Goal: Task Accomplishment & Management: Complete application form

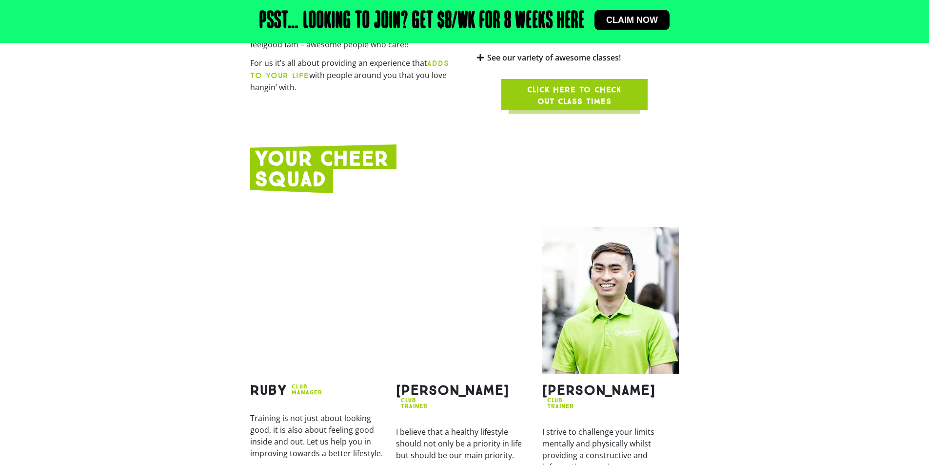
scroll to position [878, 0]
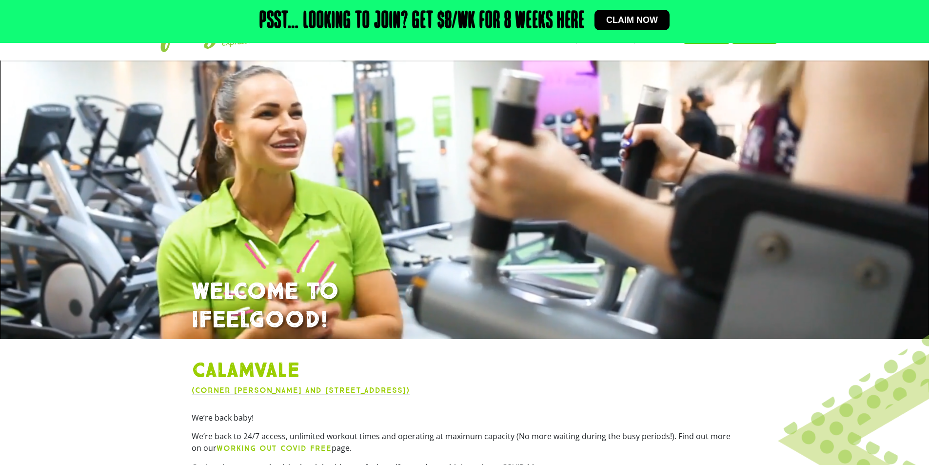
scroll to position [98, 0]
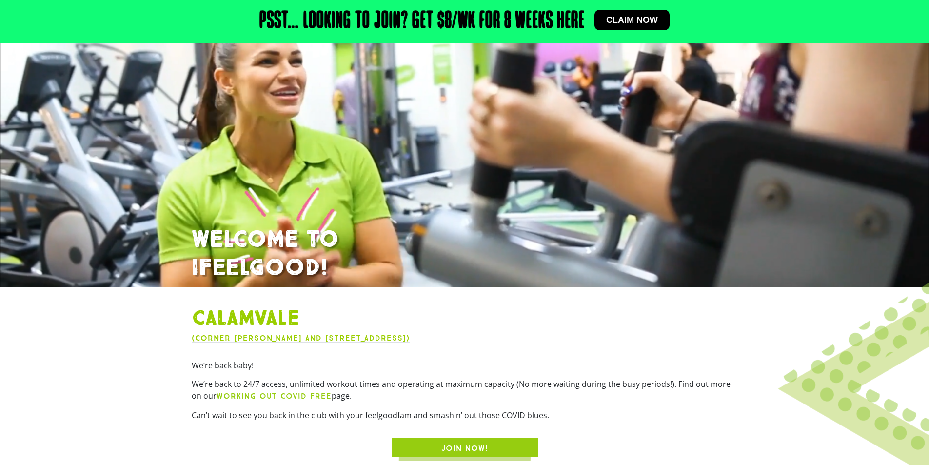
click at [303, 342] on link "(Corner [PERSON_NAME] and [STREET_ADDRESS])" at bounding box center [301, 337] width 218 height 9
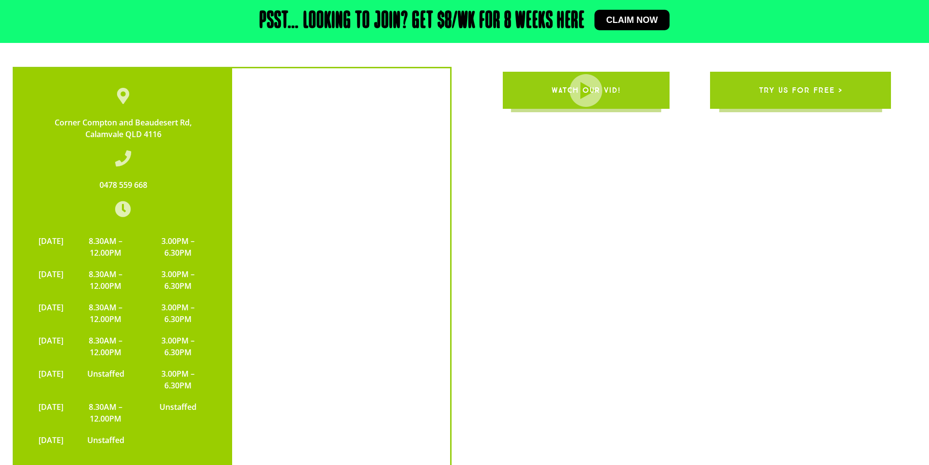
scroll to position [2326, 0]
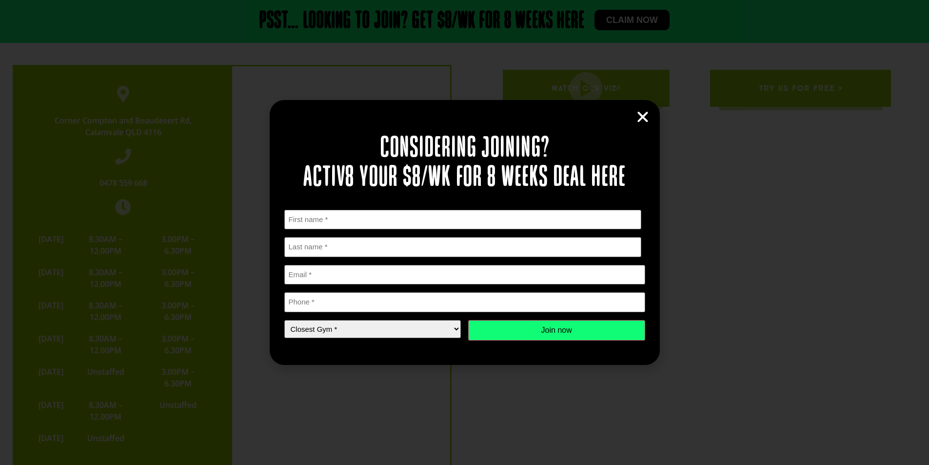
click at [641, 120] on icon "Close" at bounding box center [643, 117] width 15 height 15
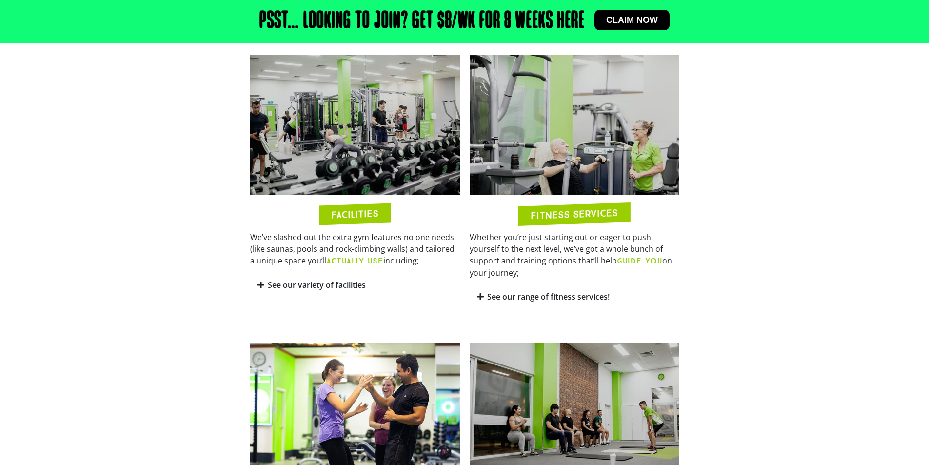
scroll to position [488, 0]
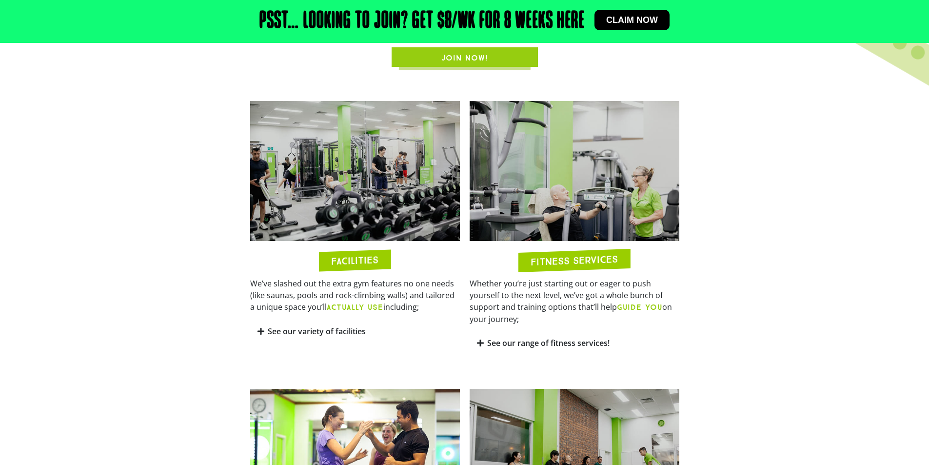
click at [291, 331] on link "See our variety of facilities" at bounding box center [317, 331] width 98 height 11
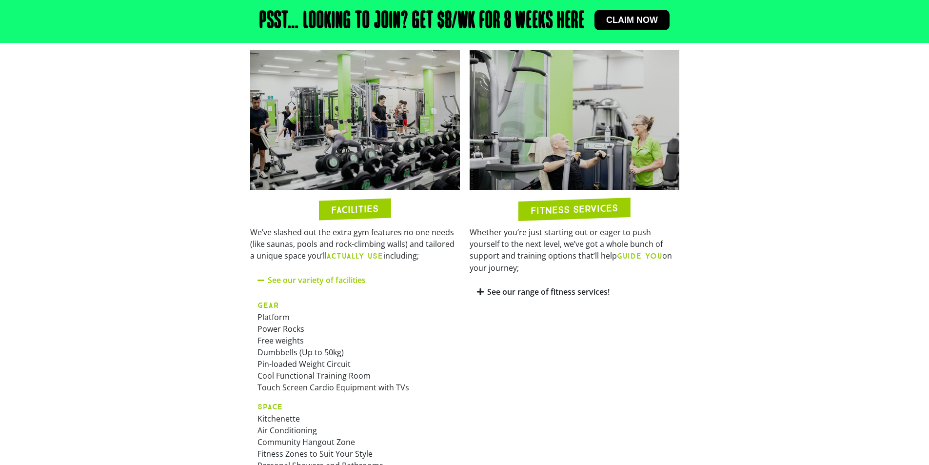
scroll to position [537, 0]
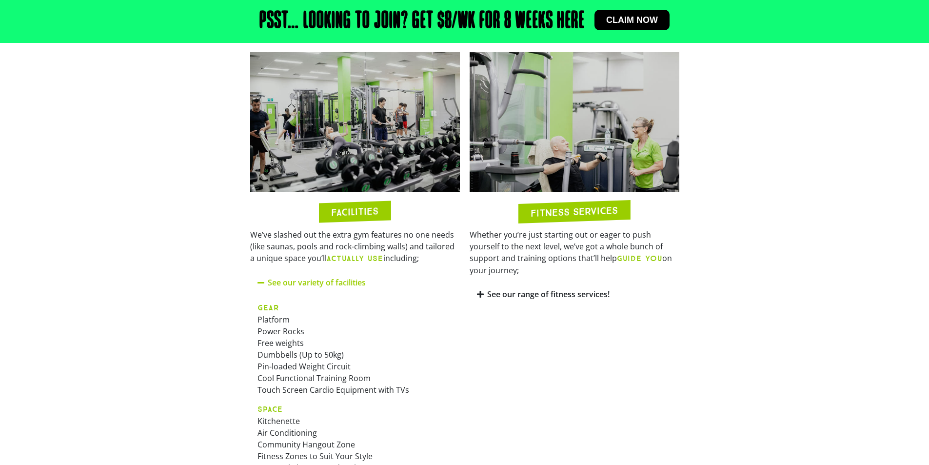
click at [493, 289] on link "See our range of fitness services!" at bounding box center [548, 294] width 122 height 11
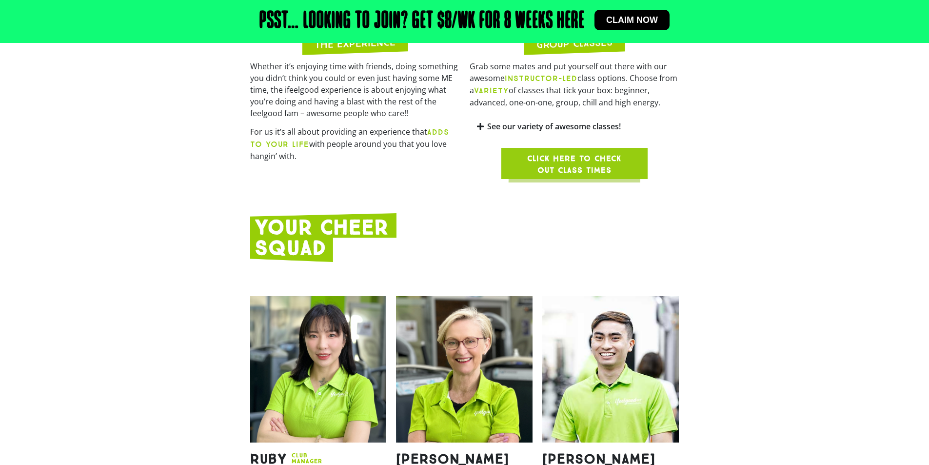
scroll to position [1415, 0]
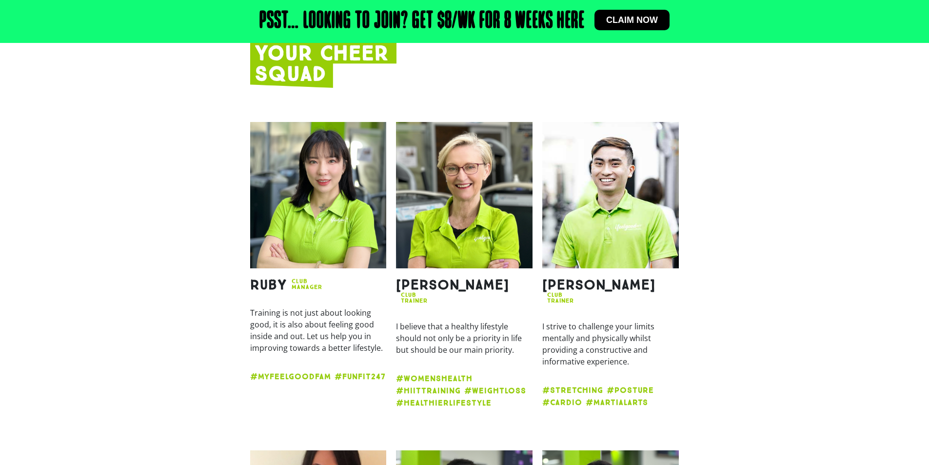
click at [464, 246] on img at bounding box center [464, 195] width 137 height 146
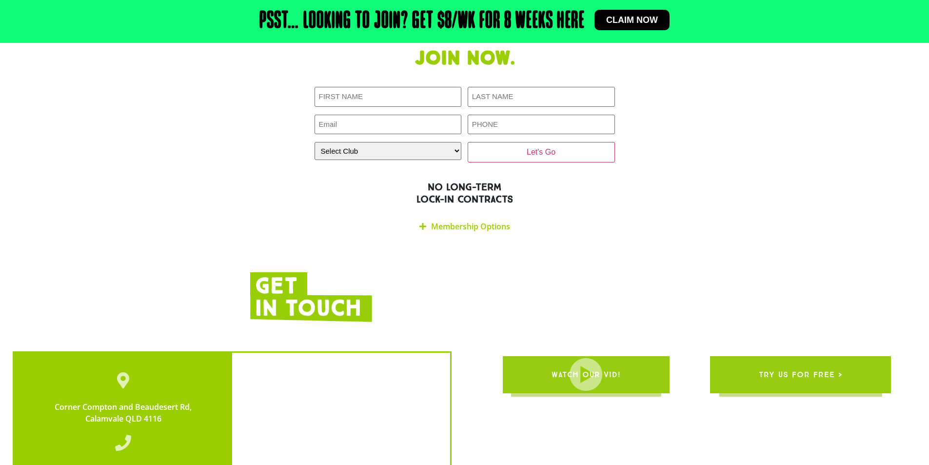
scroll to position [2293, 0]
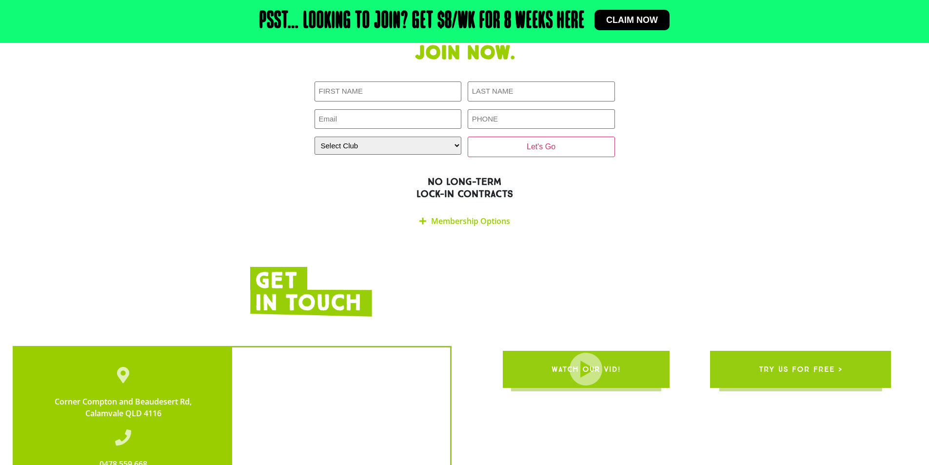
click at [483, 216] on link "Membership Options" at bounding box center [470, 221] width 79 height 11
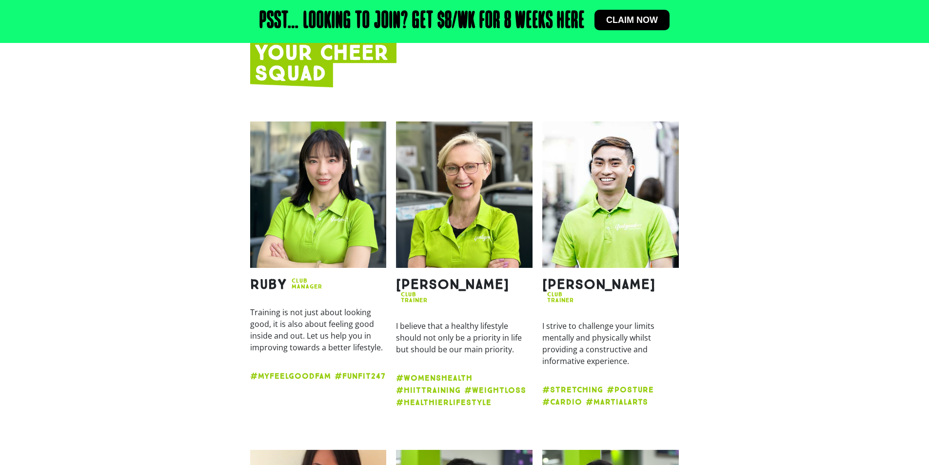
scroll to position [1757, 0]
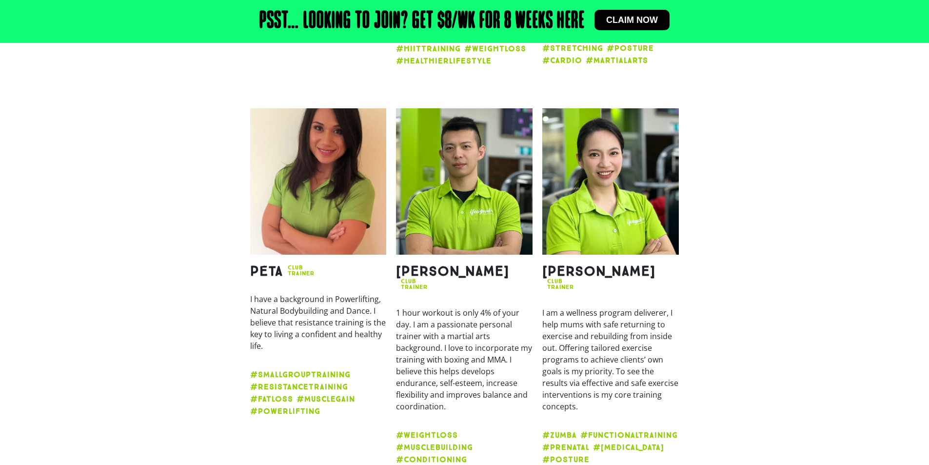
click at [307, 217] on img at bounding box center [318, 181] width 137 height 146
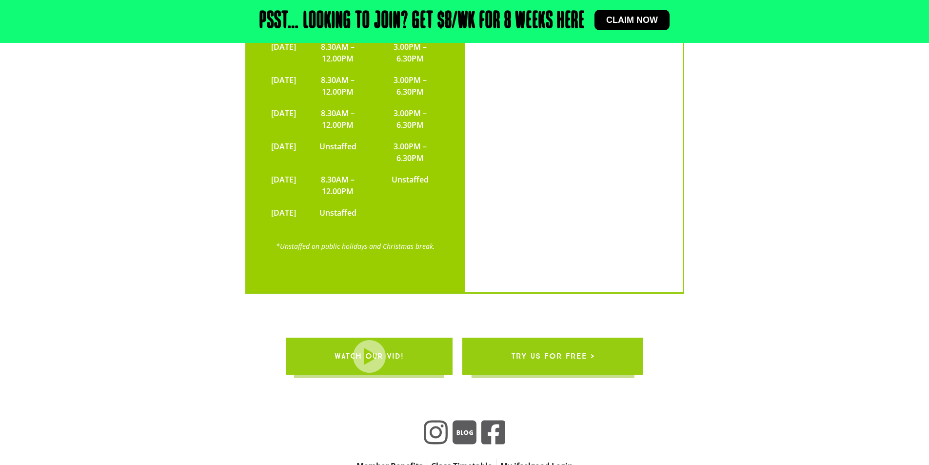
scroll to position [3660, 0]
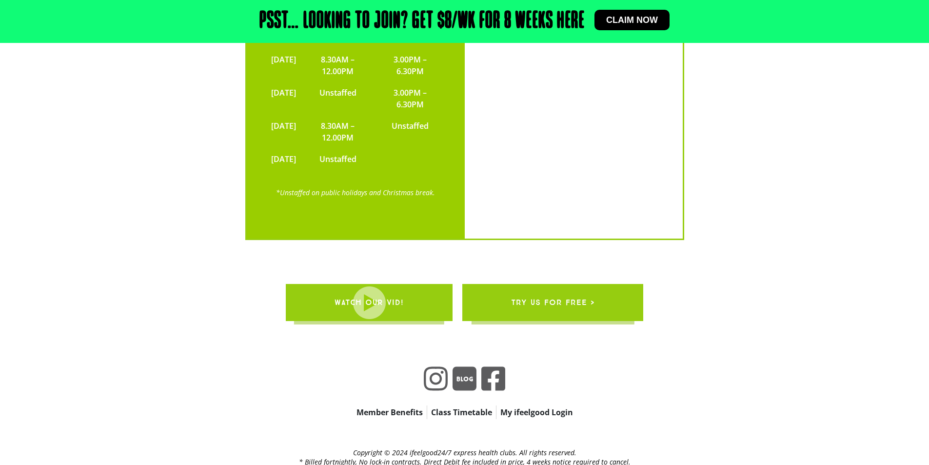
click at [569, 289] on span "try us for free >" at bounding box center [552, 302] width 83 height 27
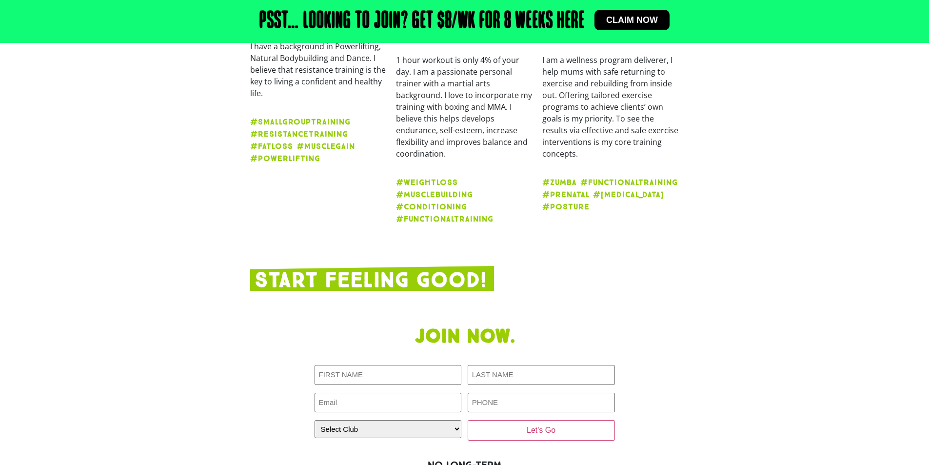
scroll to position [1806, 0]
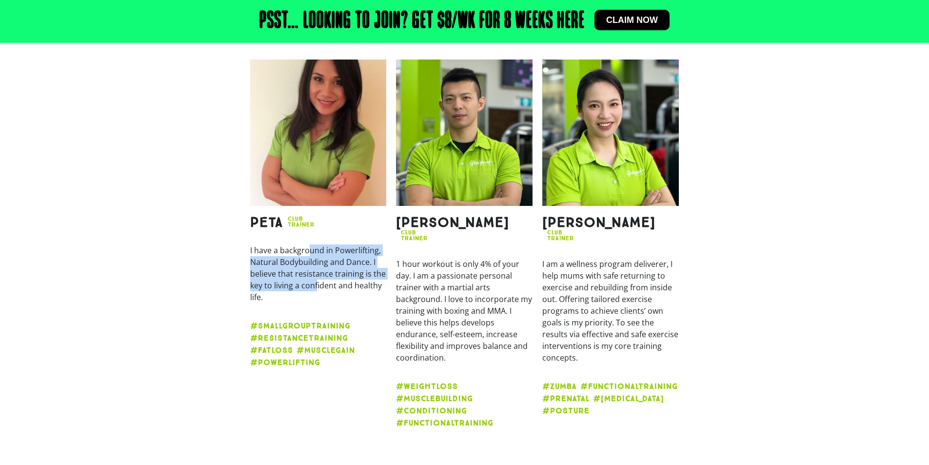
drag, startPoint x: 310, startPoint y: 240, endPoint x: 320, endPoint y: 274, distance: 35.9
click at [320, 274] on p "I have a background in Powerlifting, Natural Bodybuilding and Dance. I believe …" at bounding box center [318, 273] width 137 height 59
click at [330, 283] on p "I have a background in Powerlifting, Natural Bodybuilding and Dance. I believe …" at bounding box center [318, 273] width 137 height 59
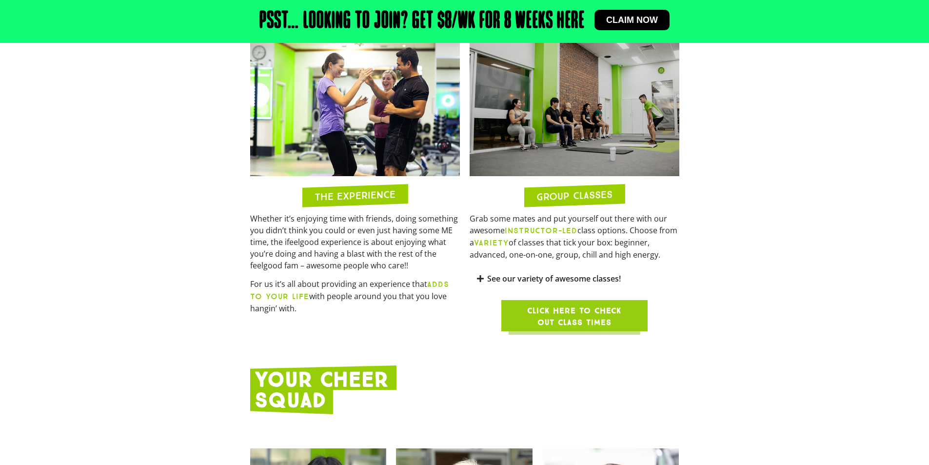
scroll to position [1074, 0]
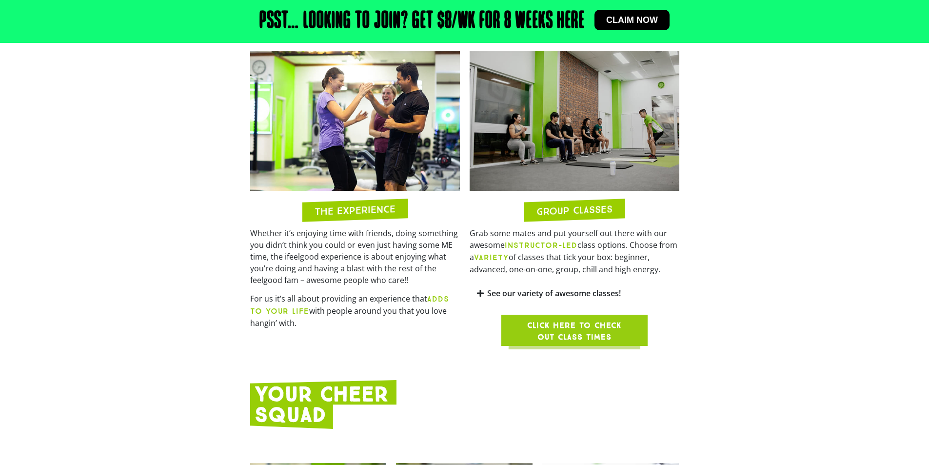
click at [564, 337] on span "Click here to check out class times" at bounding box center [575, 331] width 100 height 23
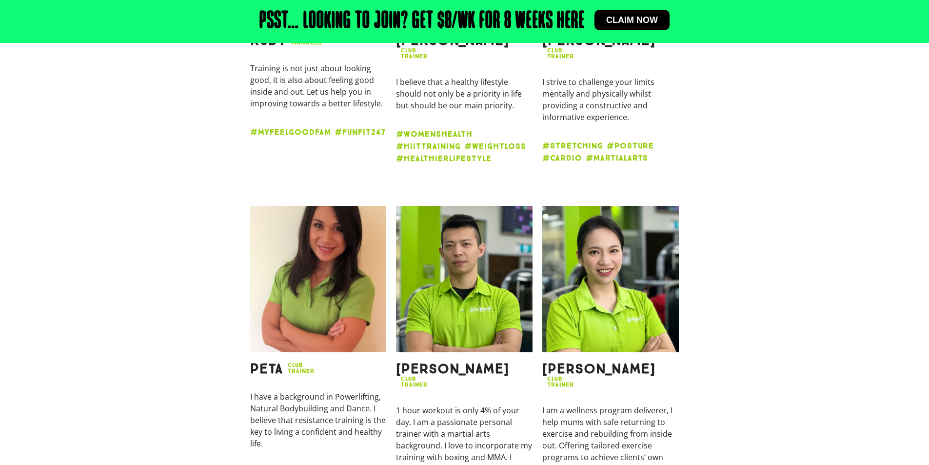
scroll to position [1854, 0]
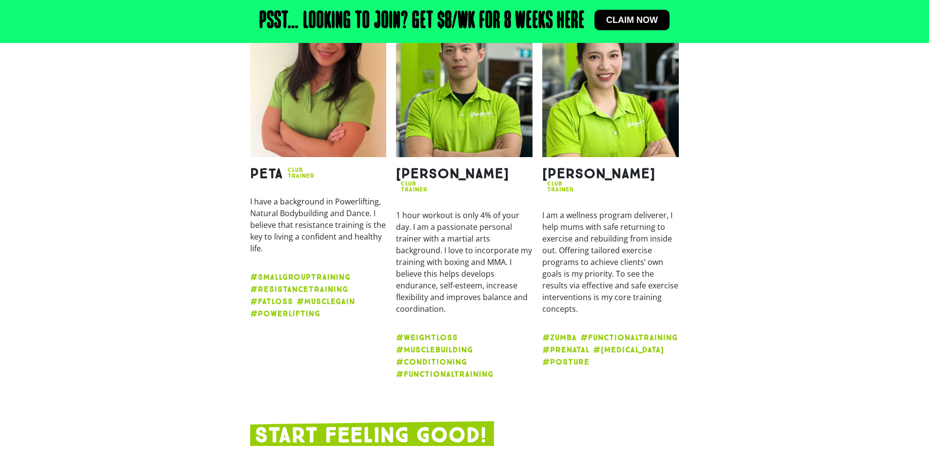
click at [299, 118] on img at bounding box center [318, 84] width 137 height 146
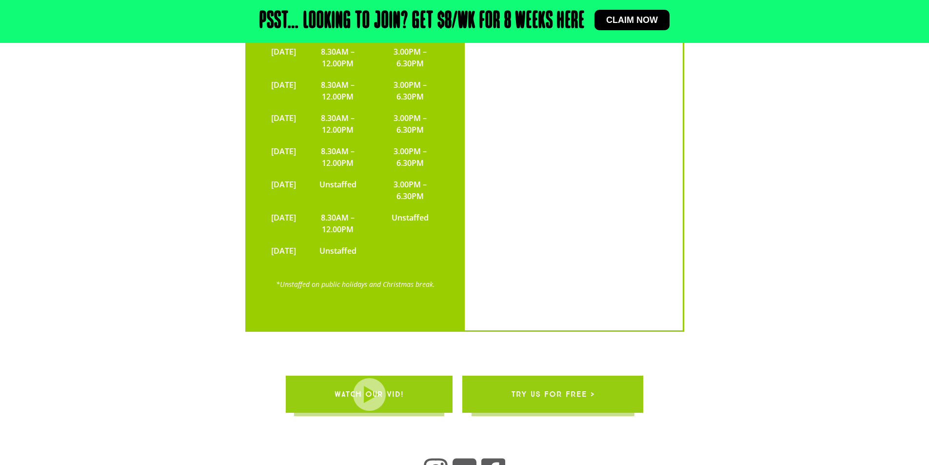
scroll to position [3660, 0]
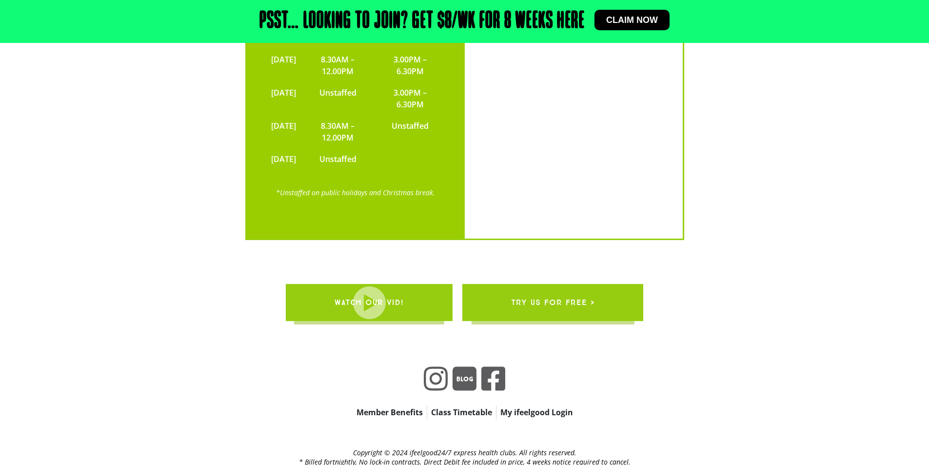
click at [557, 289] on span "try us for free >" at bounding box center [552, 302] width 83 height 27
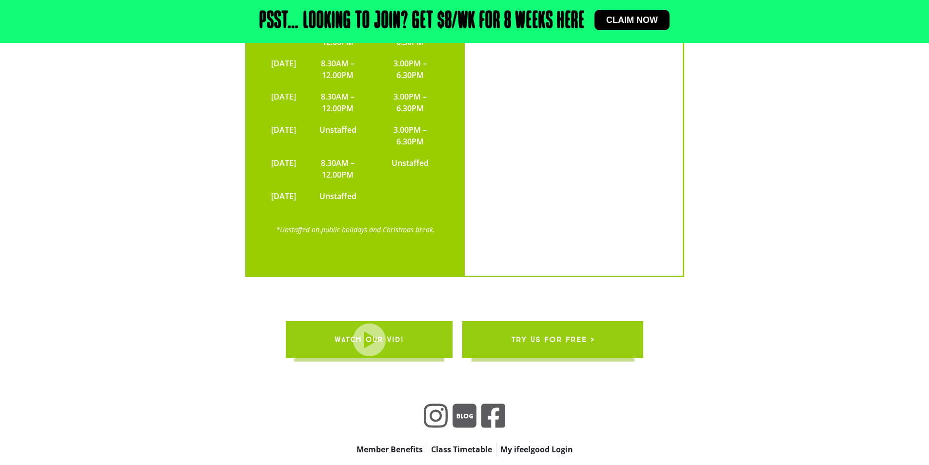
scroll to position [3562, 0]
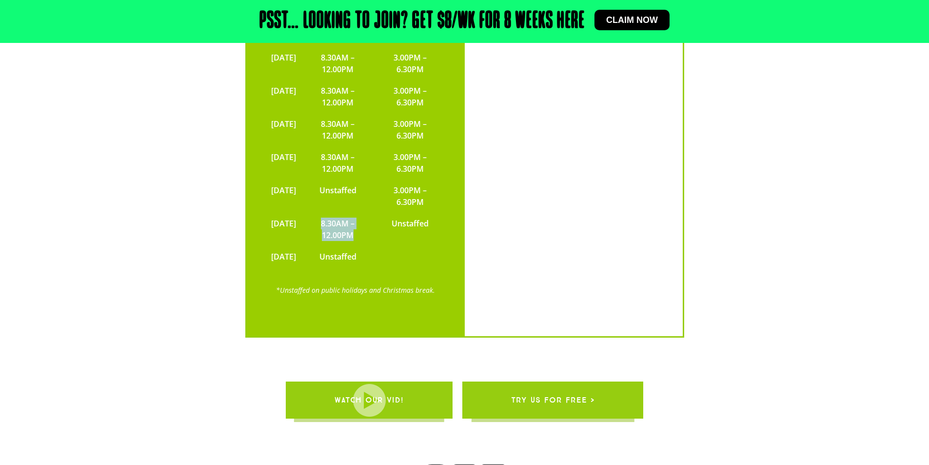
drag, startPoint x: 339, startPoint y: 191, endPoint x: 376, endPoint y: 213, distance: 43.5
click at [376, 213] on td "8.30AM – 12.00PM" at bounding box center [338, 229] width 75 height 33
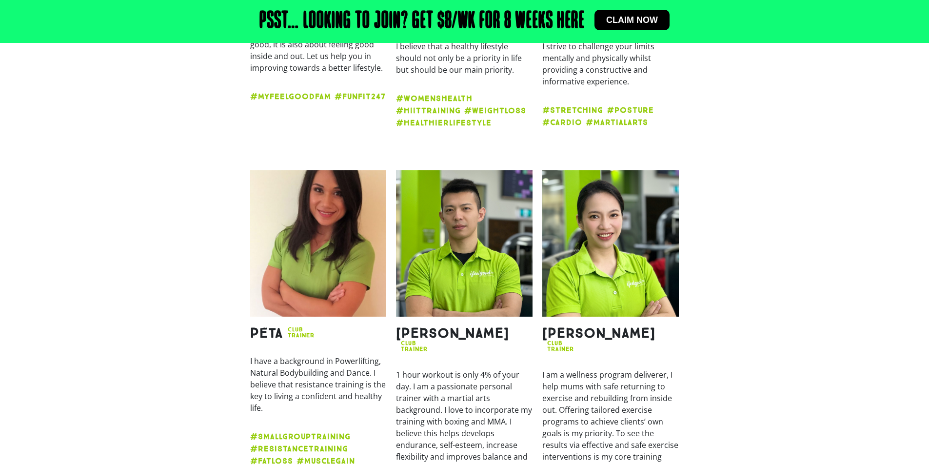
scroll to position [1708, 0]
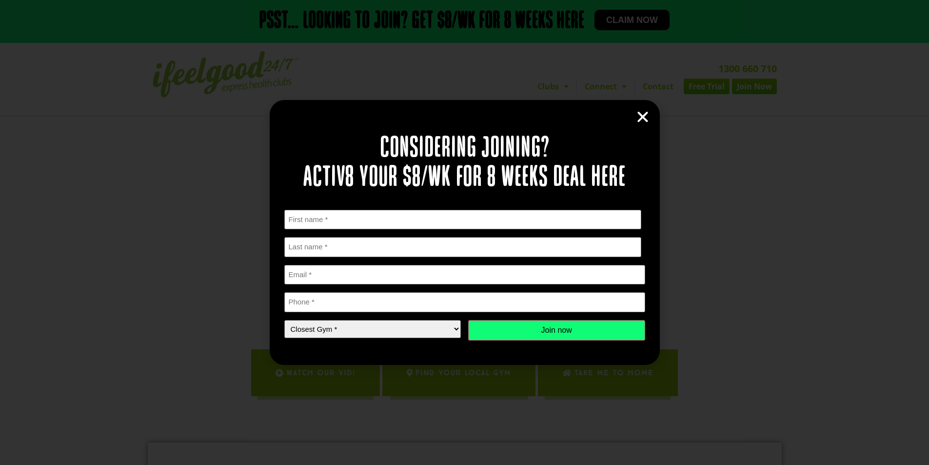
click at [642, 114] on icon "Close" at bounding box center [643, 117] width 15 height 15
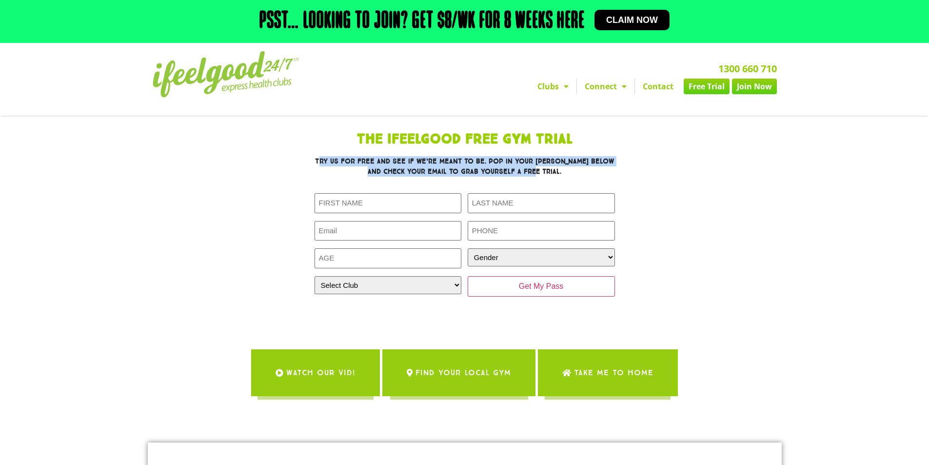
drag, startPoint x: 328, startPoint y: 161, endPoint x: 570, endPoint y: 180, distance: 243.2
click at [570, 180] on div "The IfeelGood Free Gym Trial Try us for free and see if we’re meant to be. Pop …" at bounding box center [464, 224] width 439 height 192
drag, startPoint x: 496, startPoint y: 162, endPoint x: 556, endPoint y: 178, distance: 62.0
click at [556, 178] on div "The IfeelGood Free Gym Trial Try us for free and see if we’re meant to be. Pop …" at bounding box center [464, 224] width 439 height 192
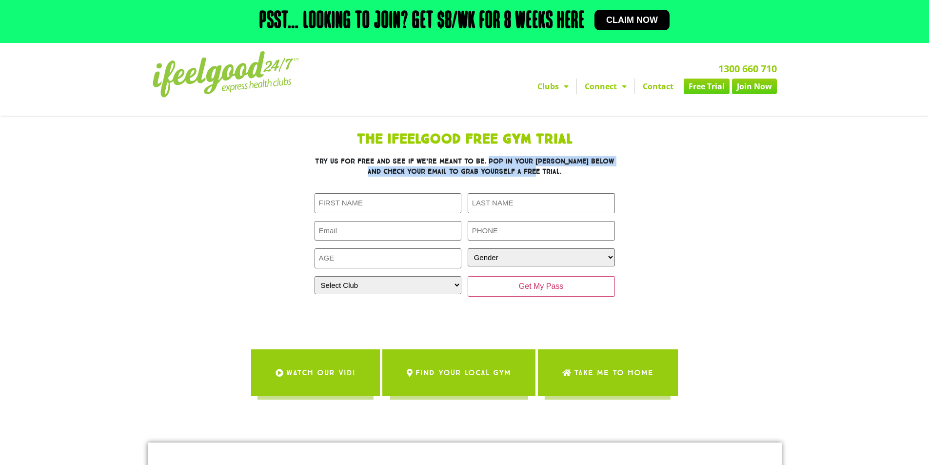
click at [556, 178] on div "The IfeelGood Free Gym Trial Try us for free and see if we’re meant to be. Pop …" at bounding box center [464, 224] width 439 height 192
drag, startPoint x: 498, startPoint y: 161, endPoint x: 567, endPoint y: 181, distance: 71.6
click at [567, 181] on div "The IfeelGood Free Gym Trial Try us for free and see if we’re meant to be. Pop …" at bounding box center [464, 224] width 439 height 192
click at [567, 182] on div "The IfeelGood Free Gym Trial Try us for free and see if we’re meant to be. Pop …" at bounding box center [464, 224] width 439 height 192
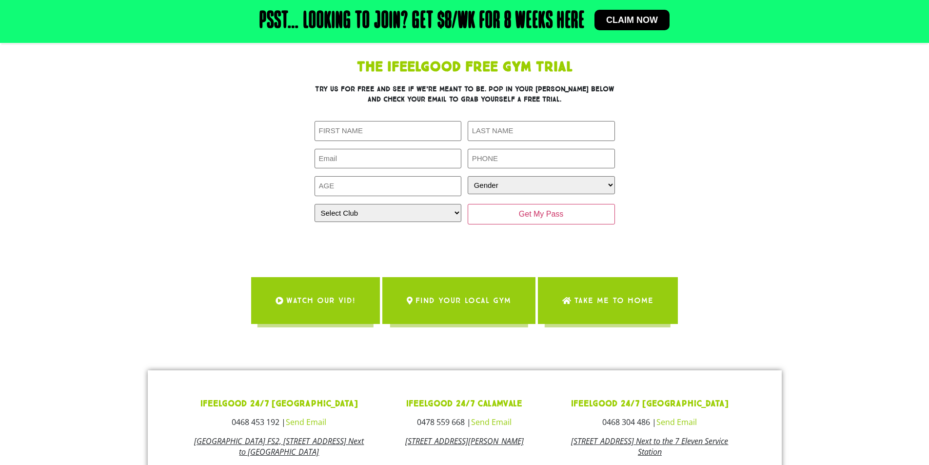
scroll to position [49, 0]
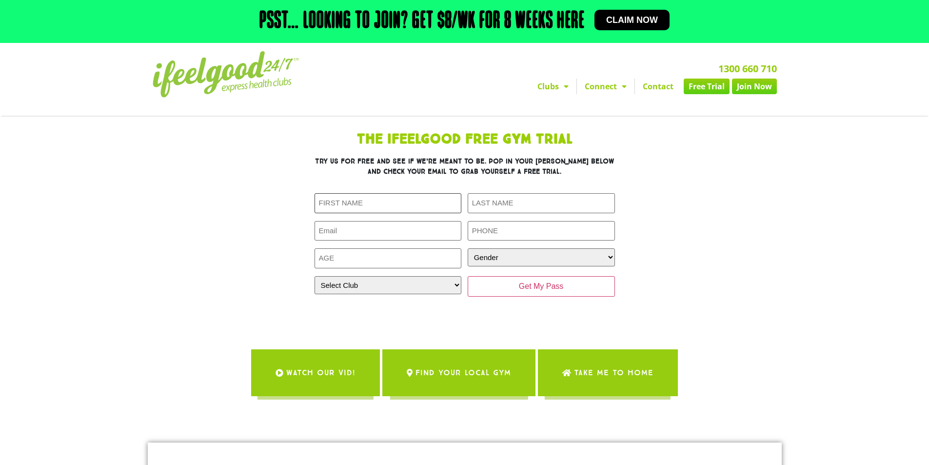
click at [367, 204] on input "First Name (Required)" at bounding box center [388, 203] width 147 height 20
type input "Alissa"
type input "Chuang"
type input "[EMAIL_ADDRESS][DOMAIN_NAME]"
type input "0434524599"
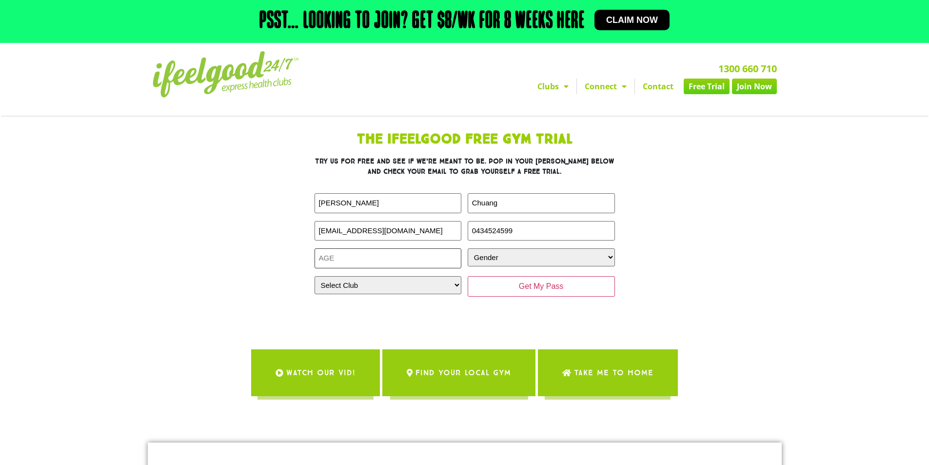
click at [391, 262] on input "Age (Required)" at bounding box center [388, 258] width 147 height 20
type input "46"
click at [498, 260] on select "Gender Male Female" at bounding box center [541, 257] width 147 height 18
select select "Female"
click at [468, 248] on select "Gender Male Female" at bounding box center [541, 257] width 147 height 18
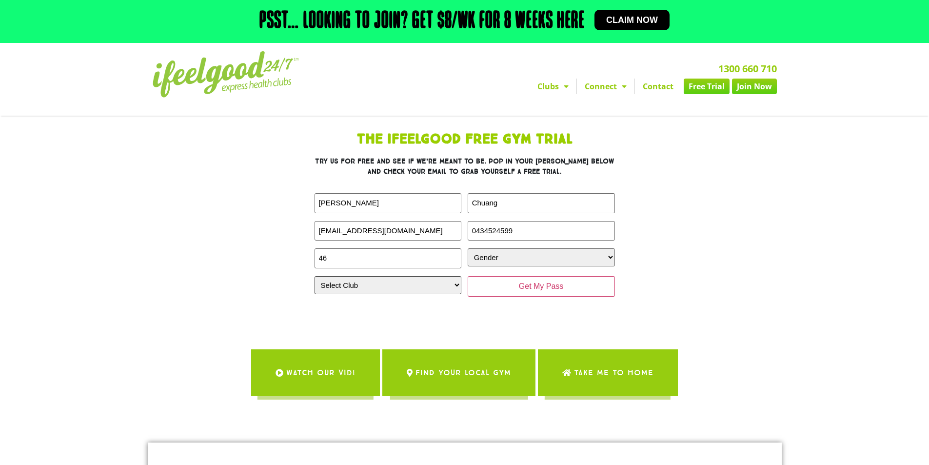
click at [402, 285] on select "Select Club Alexandra Hills Calamvale Coopers Plains Middle Park Oxenford Oxley…" at bounding box center [388, 285] width 147 height 18
select select "Calamvale"
click at [315, 276] on select "Select Club Alexandra Hills Calamvale Coopers Plains Middle Park Oxenford Oxley…" at bounding box center [388, 285] width 147 height 18
click at [440, 309] on div at bounding box center [465, 308] width 301 height 16
click at [511, 292] on input "Get My Pass" at bounding box center [541, 286] width 147 height 20
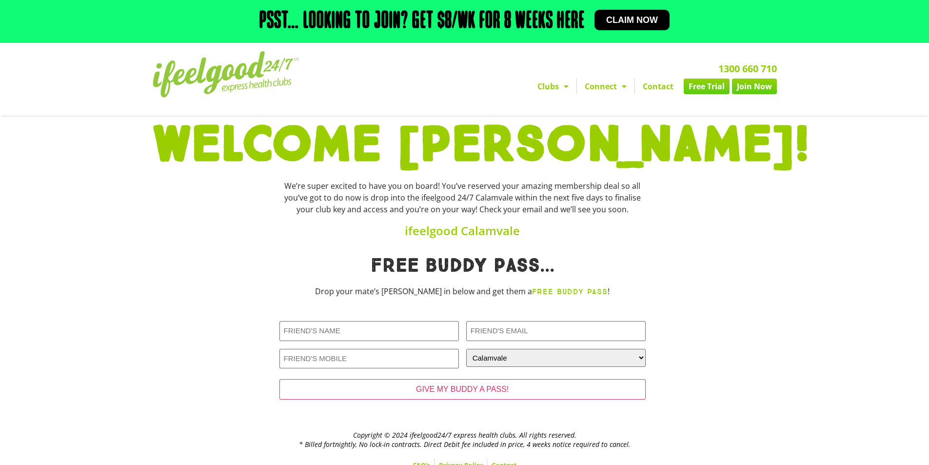
scroll to position [12, 0]
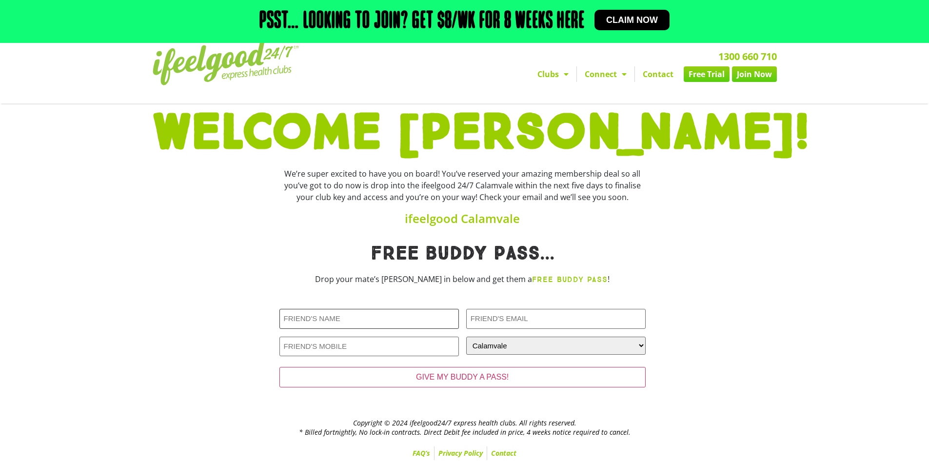
click at [369, 321] on input "Friends Name (Required)" at bounding box center [370, 319] width 180 height 20
type input "c"
type input "[PERSON_NAME]"
click at [496, 318] on input "Friends Email (Required)" at bounding box center [556, 319] width 180 height 20
type input "chunchunc2011@gmail.com"
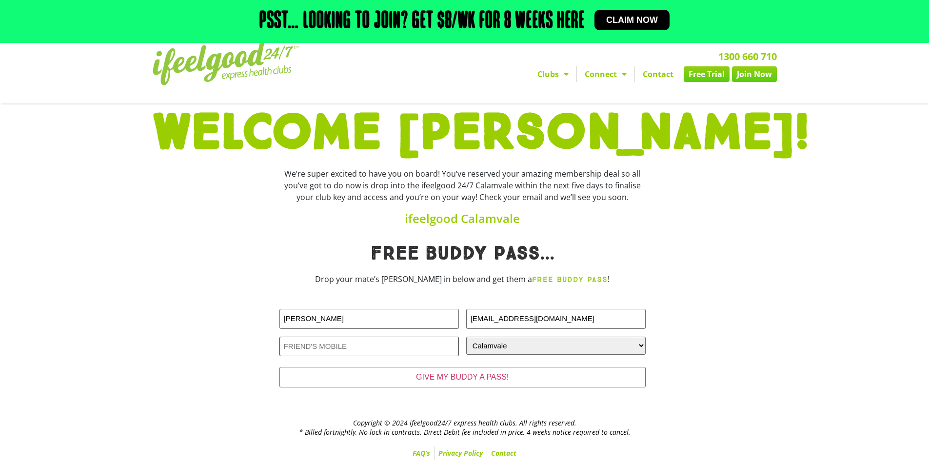
click at [350, 347] on input "Friends Phone (Required)" at bounding box center [370, 347] width 180 height 20
type input "04"
click at [354, 314] on input "Chole Zheng" at bounding box center [370, 319] width 180 height 20
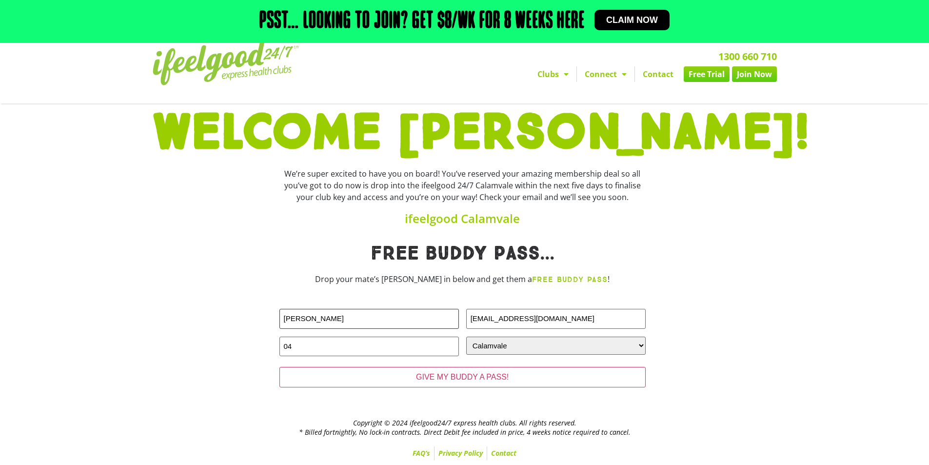
type input "Miles Mavin"
type input "c"
type input "mileschuang1@gmail.com"
click at [341, 353] on input "04" at bounding box center [370, 347] width 180 height 20
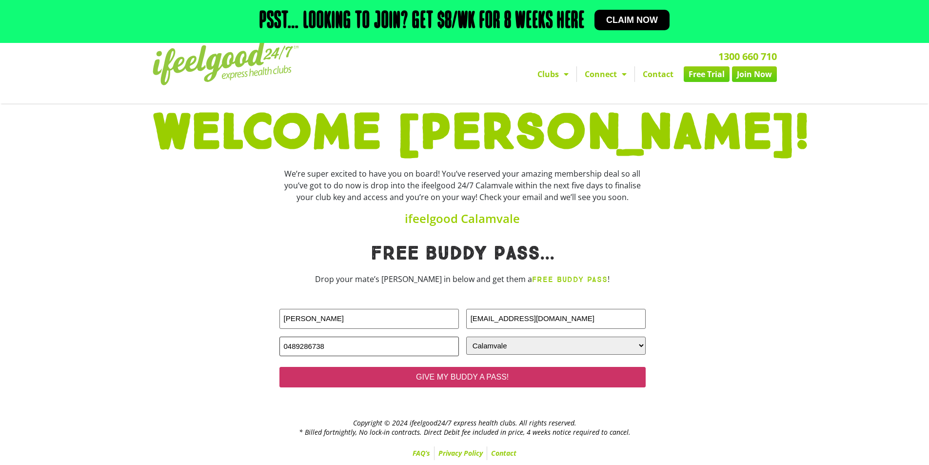
type input "0489286738"
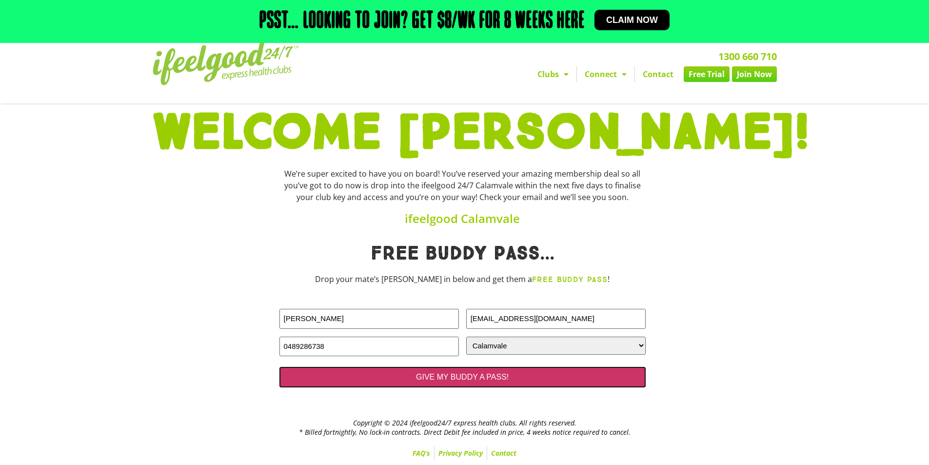
click at [484, 376] on input "GIVE MY BUDDY A PASS!" at bounding box center [463, 377] width 366 height 20
